Goal: Transaction & Acquisition: Purchase product/service

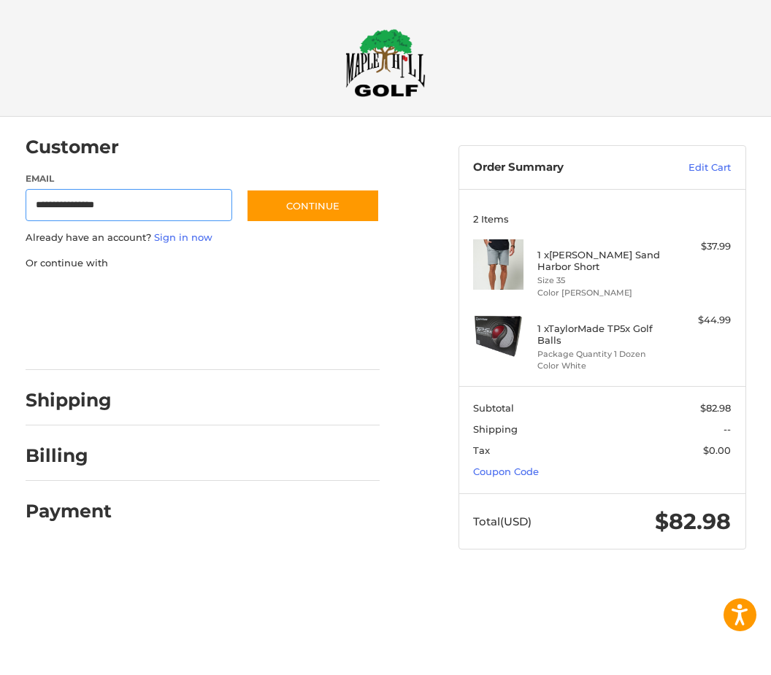
type input "**********"
click at [196, 237] on link "Sign in now" at bounding box center [183, 237] width 58 height 12
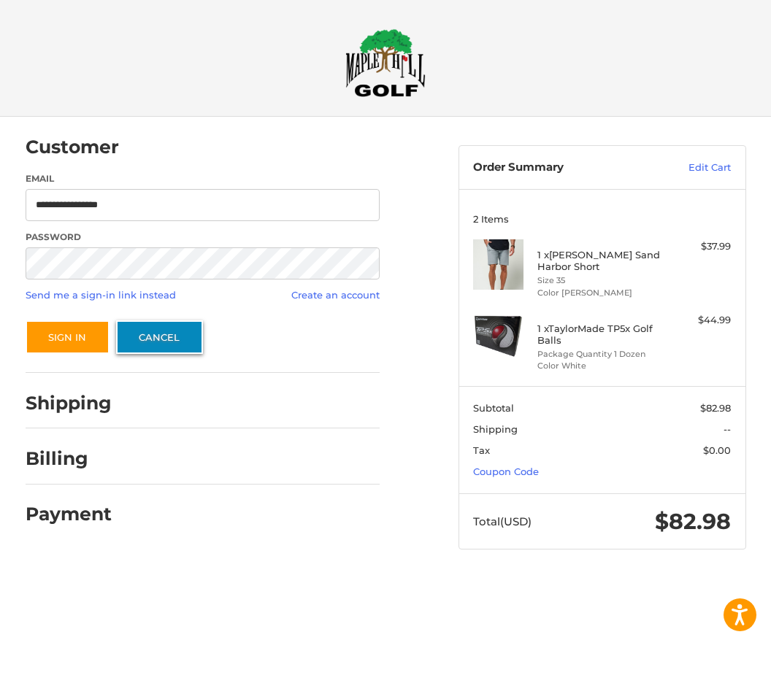
click at [172, 338] on link "Cancel" at bounding box center [159, 337] width 87 height 34
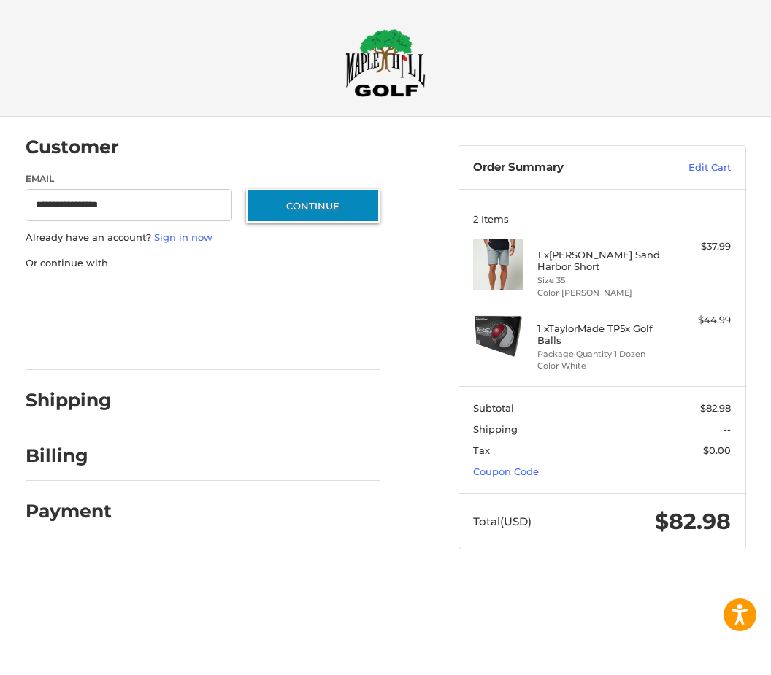
click at [343, 208] on button "Continue" at bounding box center [313, 206] width 134 height 34
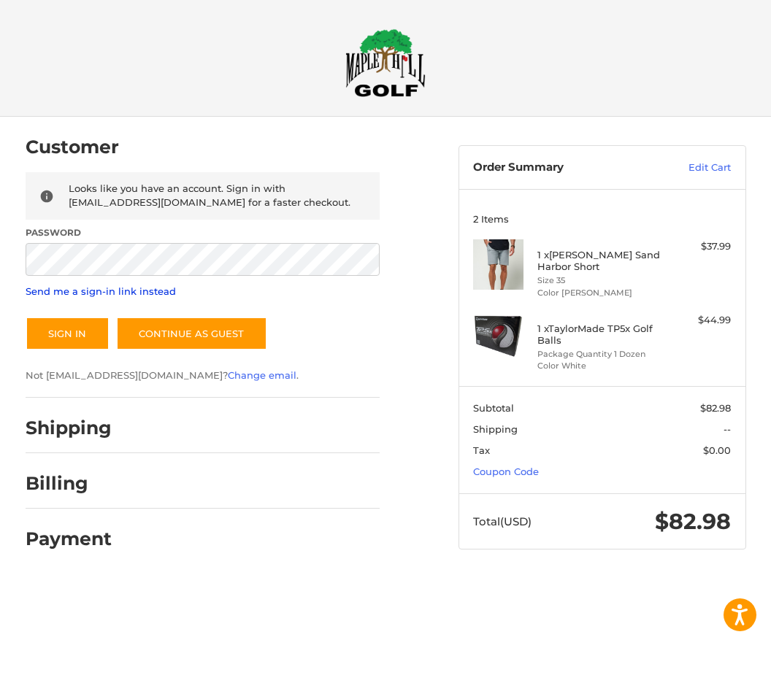
click at [145, 296] on link "Send me a sign-in link instead" at bounding box center [101, 291] width 150 height 12
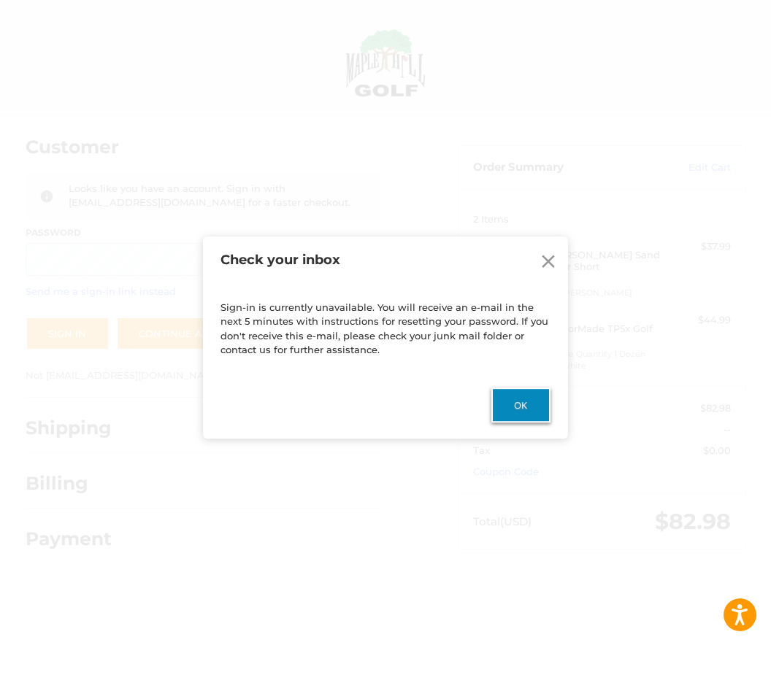
click at [527, 400] on button "Ok" at bounding box center [520, 405] width 59 height 35
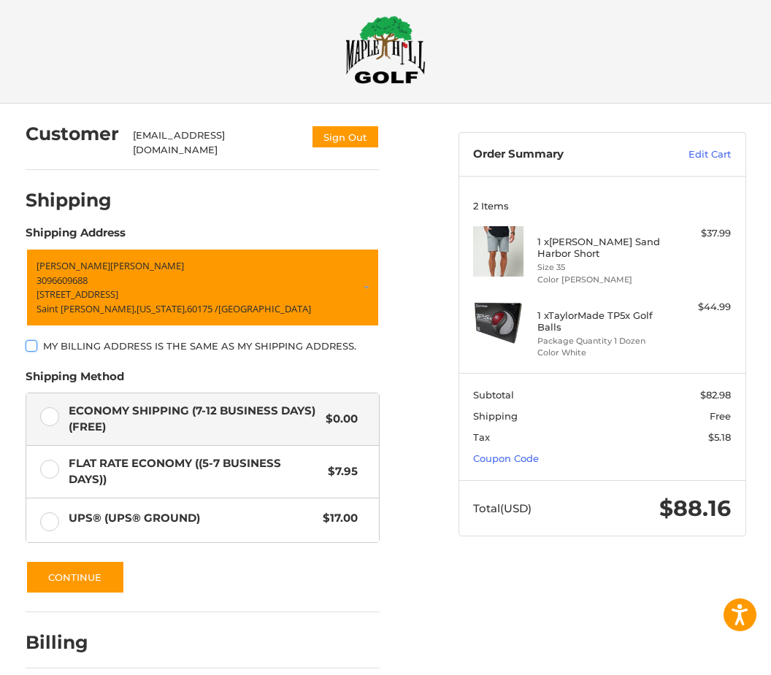
scroll to position [21, 0]
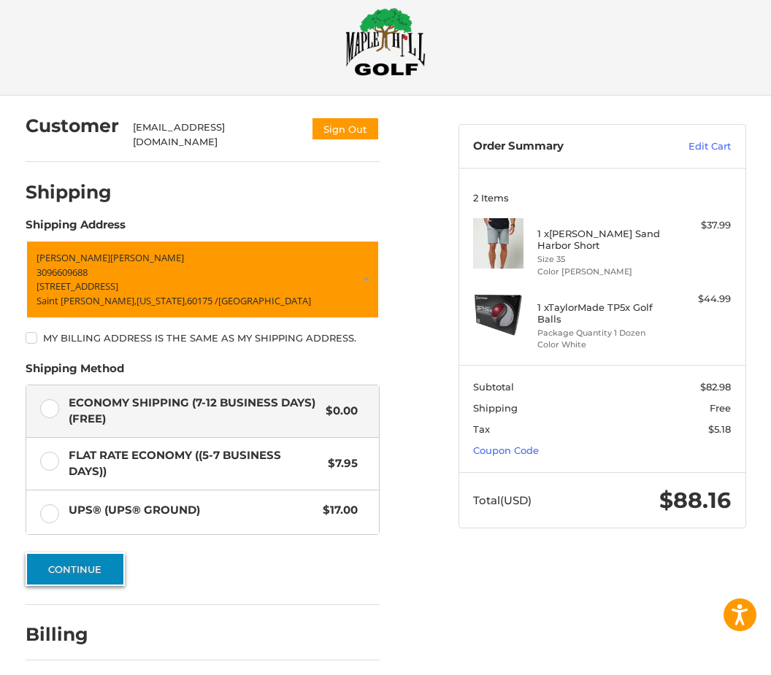
click at [92, 557] on button "Continue" at bounding box center [75, 570] width 99 height 34
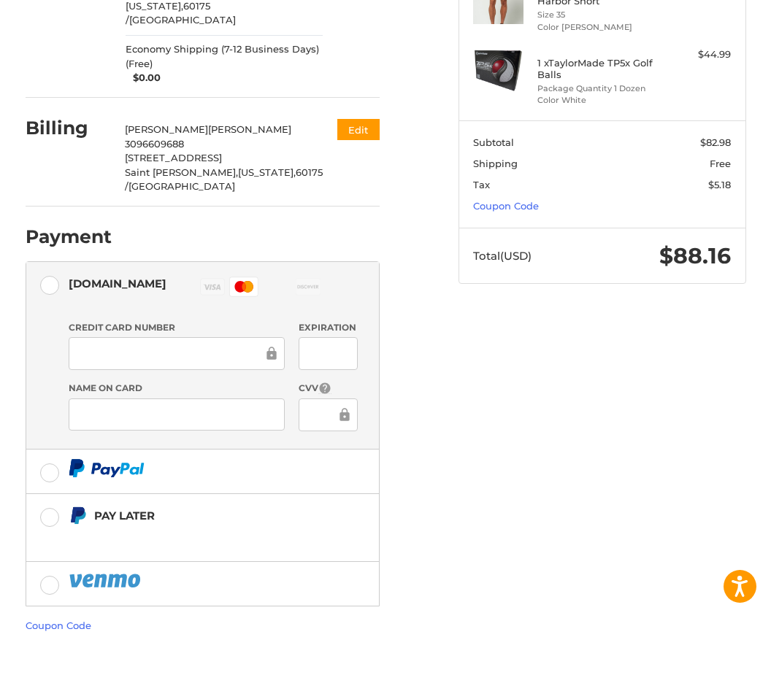
scroll to position [290, 0]
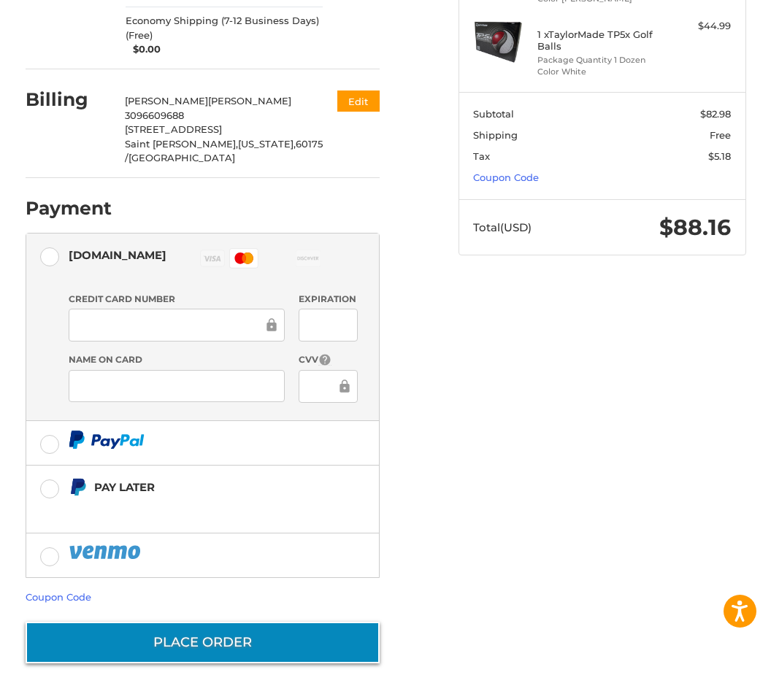
click at [242, 625] on button "Place Order" at bounding box center [203, 646] width 354 height 42
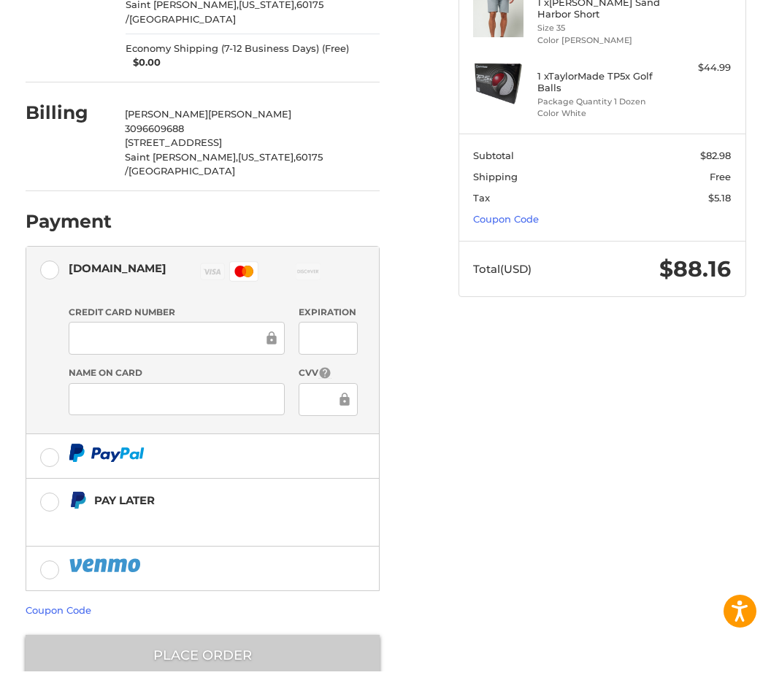
scroll to position [202, 0]
